Goal: Navigation & Orientation: Find specific page/section

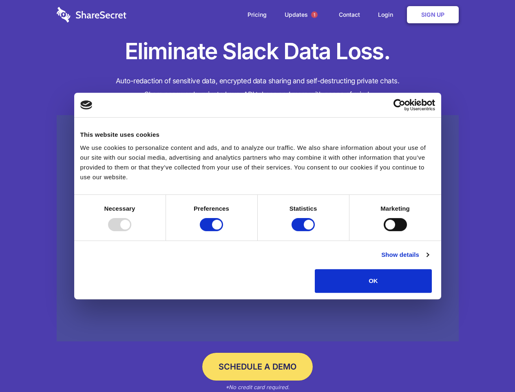
click at [131, 231] on div at bounding box center [119, 224] width 23 height 13
click at [223, 231] on input "Preferences" at bounding box center [211, 224] width 23 height 13
checkbox input "false"
click at [304, 231] on input "Statistics" at bounding box center [303, 224] width 23 height 13
checkbox input "false"
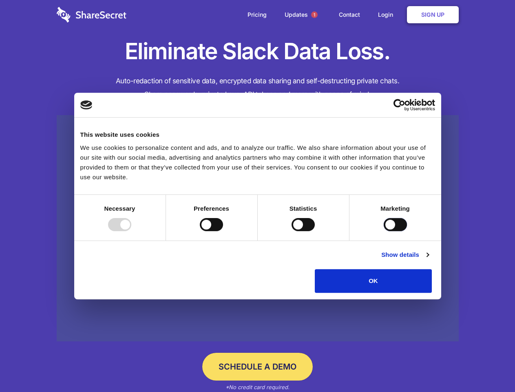
click at [384, 231] on input "Marketing" at bounding box center [395, 224] width 23 height 13
checkbox input "true"
click at [429, 259] on link "Show details" at bounding box center [404, 255] width 47 height 10
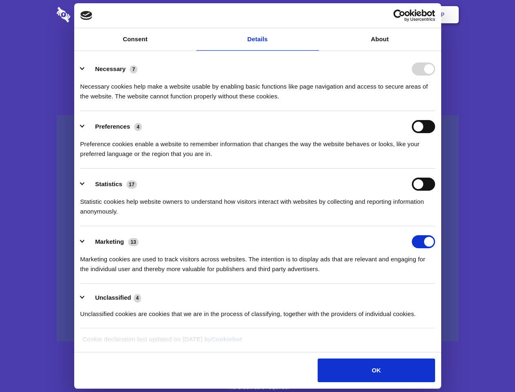
click at [435, 111] on li "Necessary 7 Necessary cookies help make a website usable by enabling basic func…" at bounding box center [257, 82] width 355 height 58
click at [314, 15] on span "1" at bounding box center [314, 14] width 7 height 7
